Goal: Transaction & Acquisition: Purchase product/service

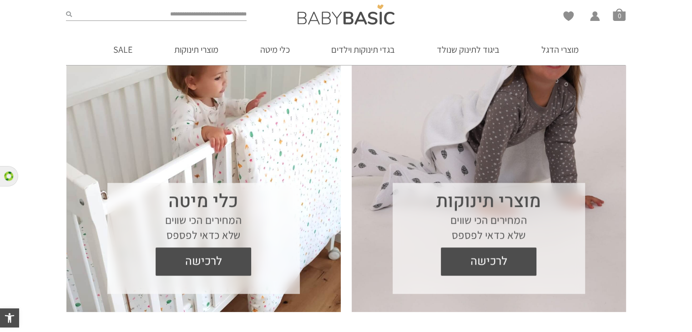
scroll to position [728, 0]
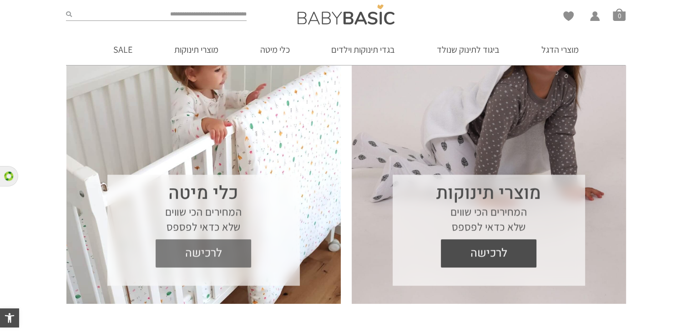
click at [222, 254] on span "לרכישה" at bounding box center [204, 253] width 82 height 28
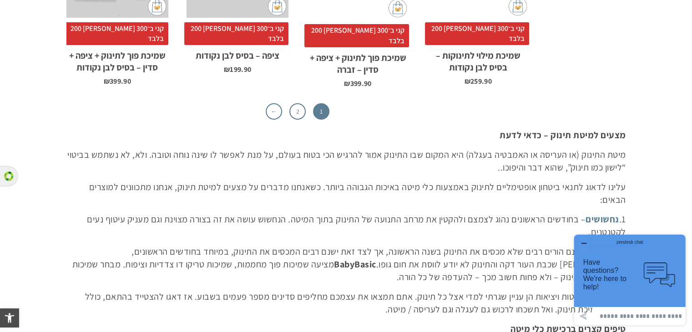
scroll to position [2928, 0]
